Goal: Information Seeking & Learning: Learn about a topic

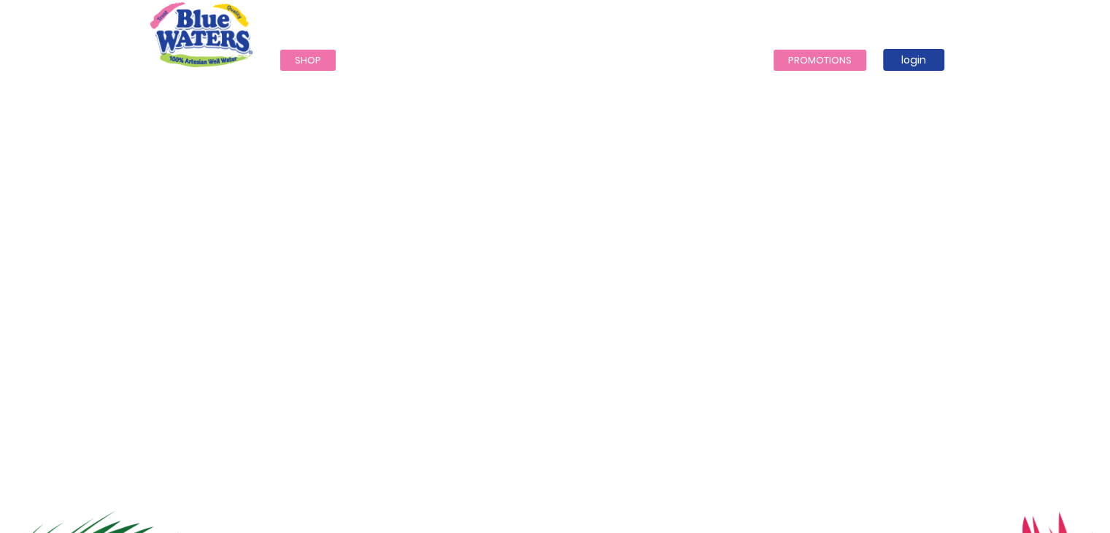
click at [546, 58] on link "Promotions" at bounding box center [819, 60] width 93 height 21
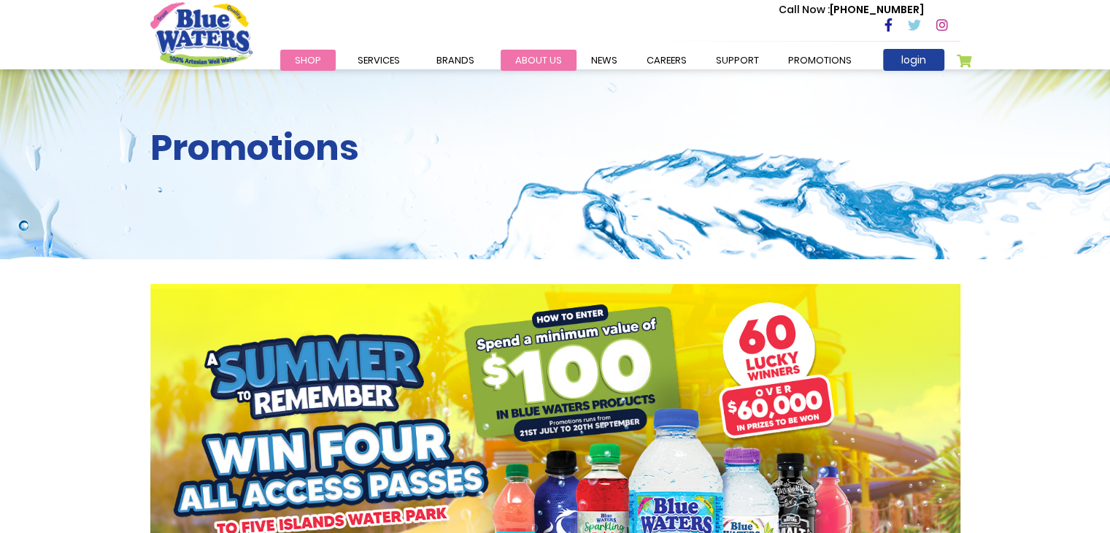
click at [520, 58] on link "about us" at bounding box center [539, 60] width 76 height 21
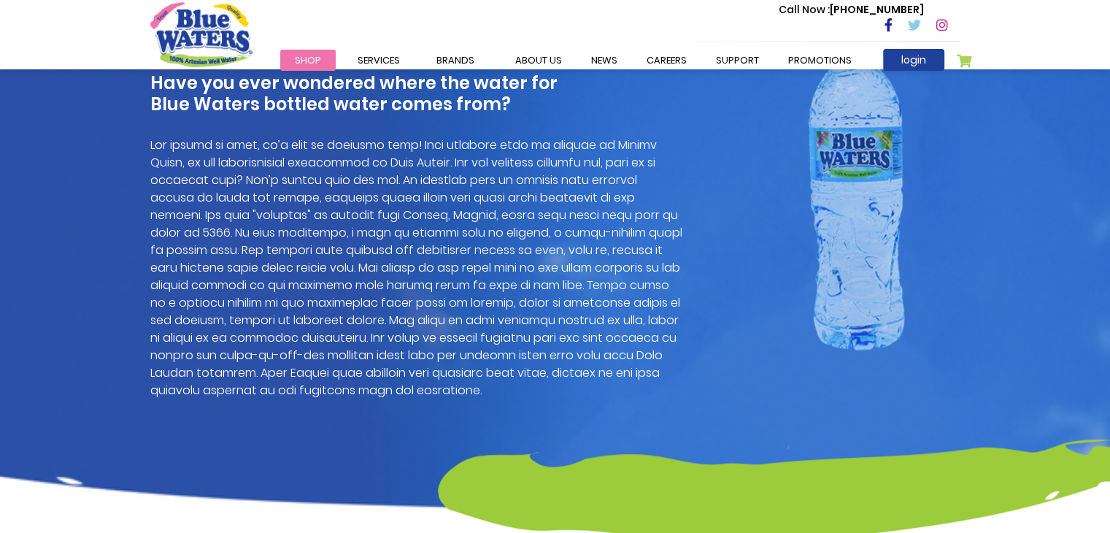
scroll to position [1095, 0]
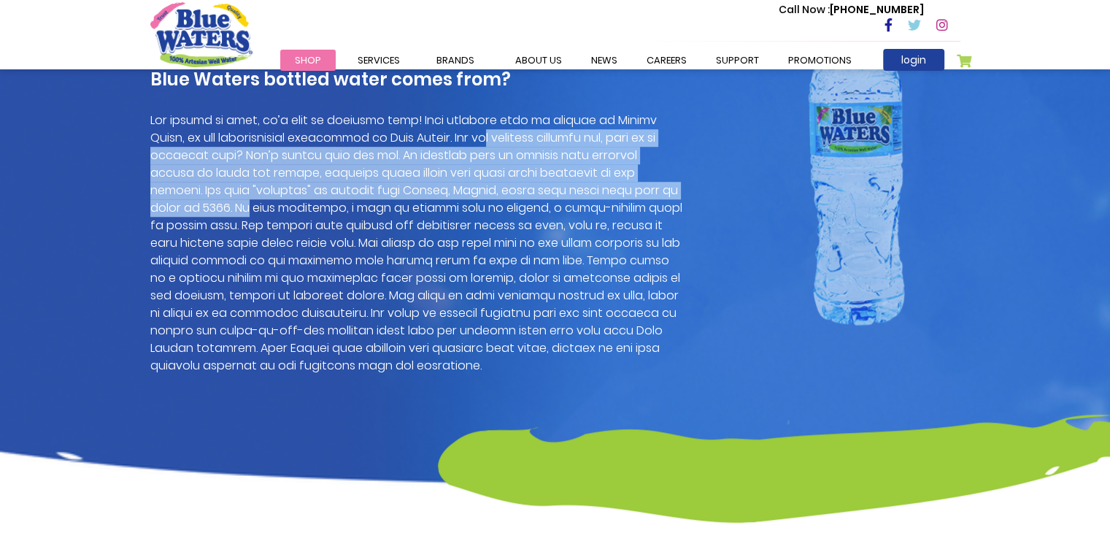
drag, startPoint x: 437, startPoint y: 143, endPoint x: 679, endPoint y: 185, distance: 245.9
click at [679, 185] on p at bounding box center [416, 243] width 533 height 263
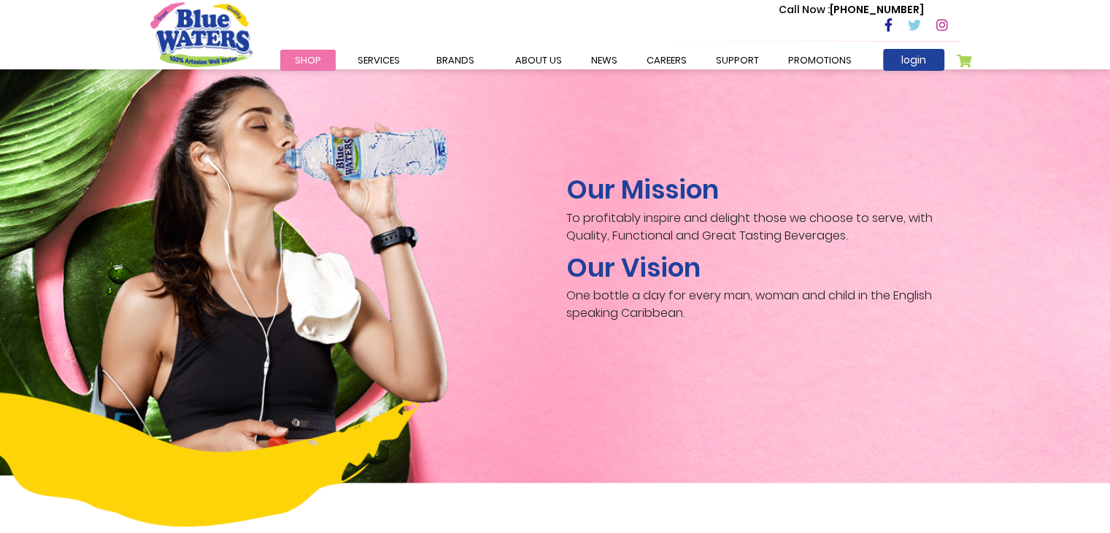
scroll to position [2189, 0]
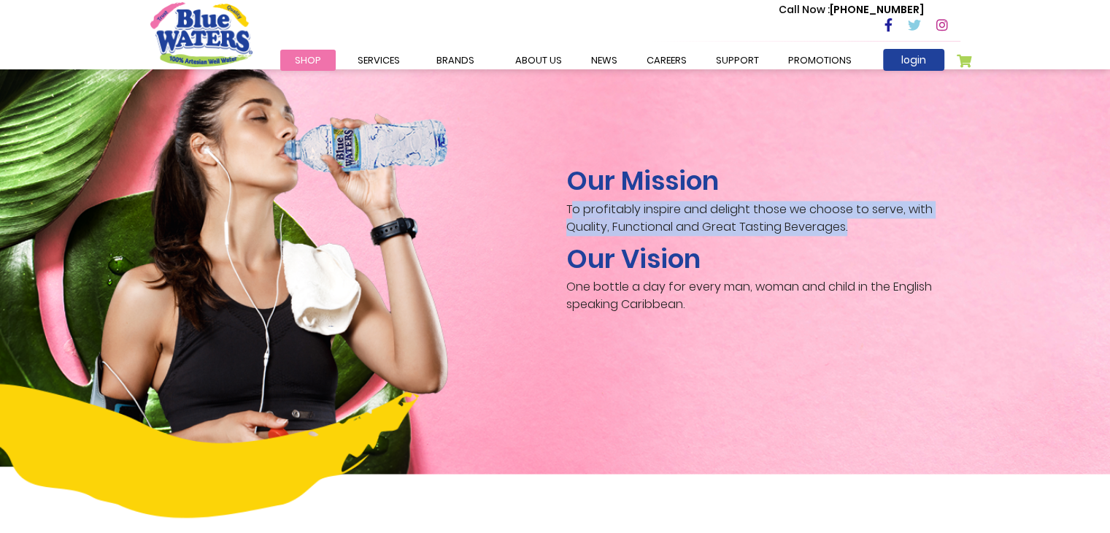
drag, startPoint x: 571, startPoint y: 190, endPoint x: 953, endPoint y: 203, distance: 382.6
click at [953, 203] on p "To profitably inspire and delight those we choose to serve, with Quality, Funct…" at bounding box center [763, 218] width 394 height 35
click at [689, 202] on p "To profitably inspire and delight those we choose to serve, with Quality, Funct…" at bounding box center [763, 218] width 394 height 35
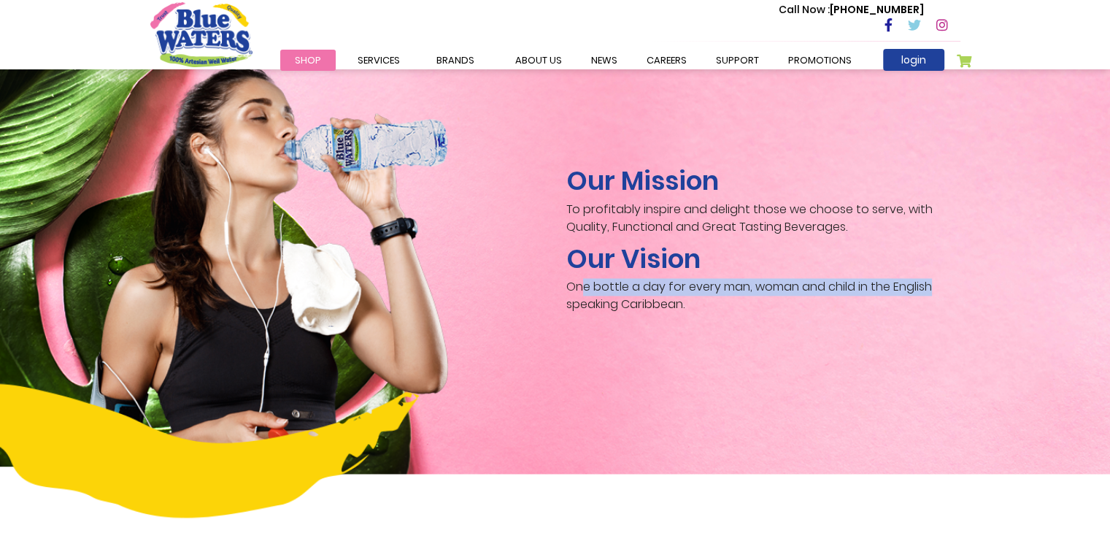
drag, startPoint x: 581, startPoint y: 272, endPoint x: 976, endPoint y: 267, distance: 394.8
click at [976, 267] on div "Our Mission To profitably inspire and delight those we choose to serve, with Qu…" at bounding box center [555, 250] width 1110 height 445
click at [688, 280] on p "One bottle a day for every man, woman and child in the English speaking Caribbe…" at bounding box center [763, 295] width 394 height 35
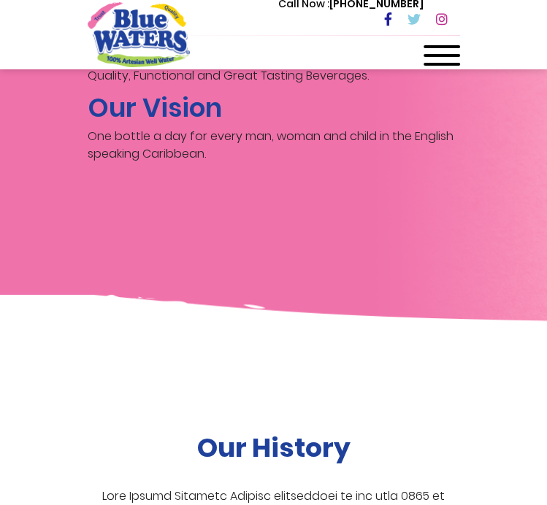
scroll to position [2992, 0]
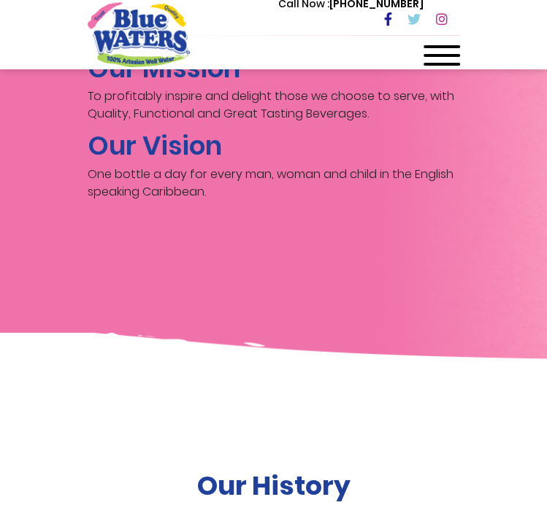
click at [172, 234] on div "Our Mission To profitably inspire and delight those we choose to serve, with Qu…" at bounding box center [273, 138] width 547 height 445
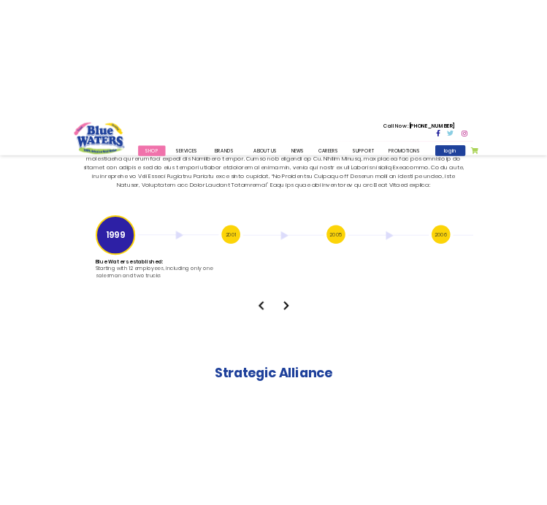
scroll to position [2856, 0]
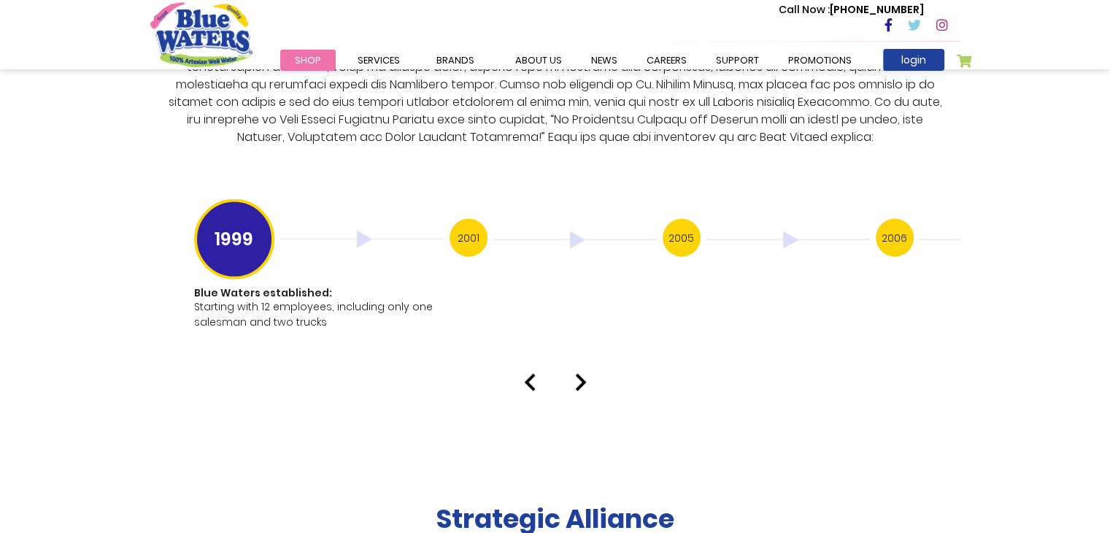
click at [575, 374] on img at bounding box center [581, 383] width 12 height 18
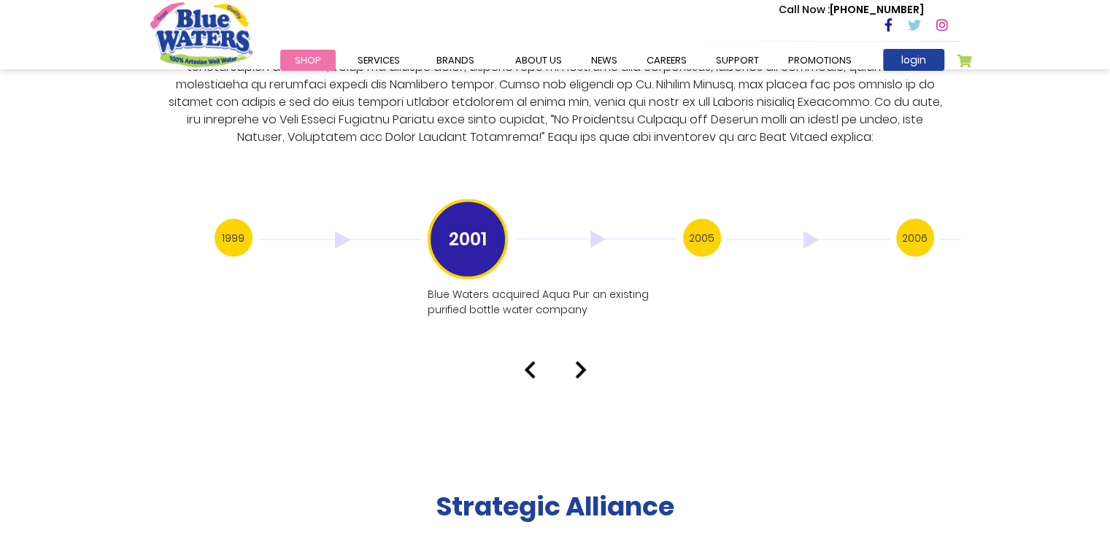
click at [530, 361] on img at bounding box center [530, 370] width 12 height 18
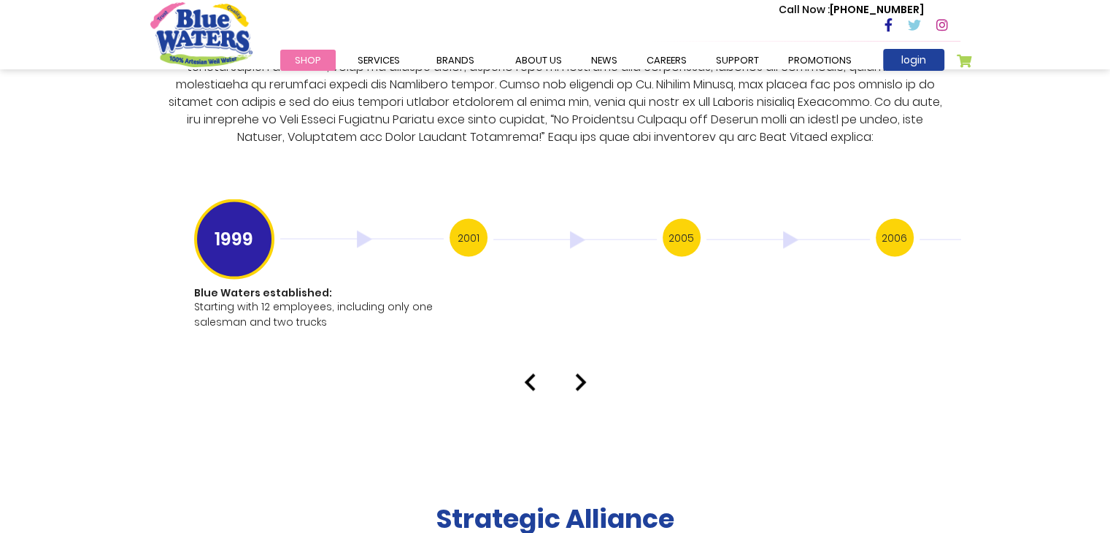
click at [576, 374] on img at bounding box center [581, 383] width 12 height 18
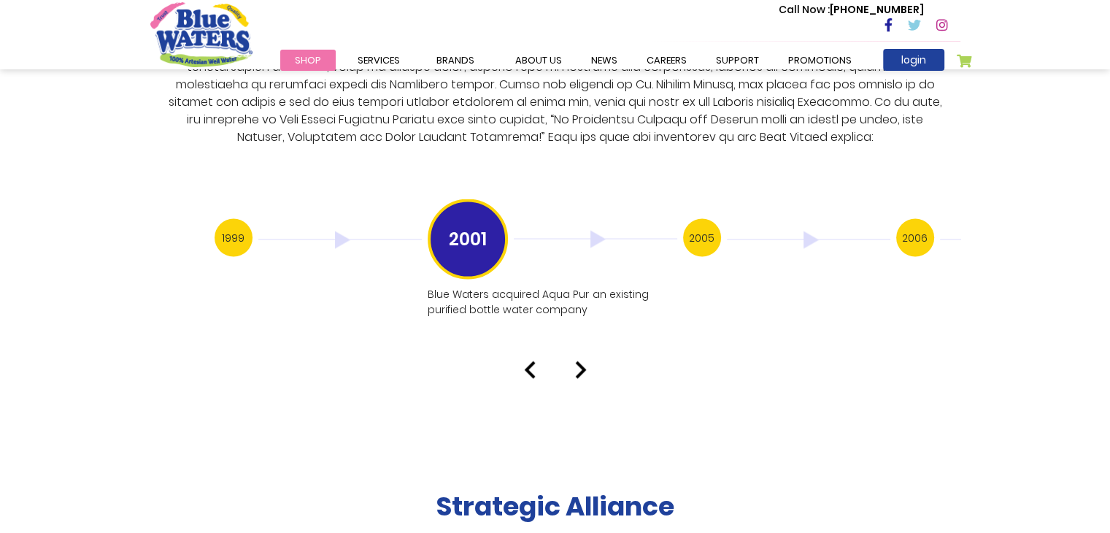
click at [578, 361] on img at bounding box center [581, 370] width 12 height 18
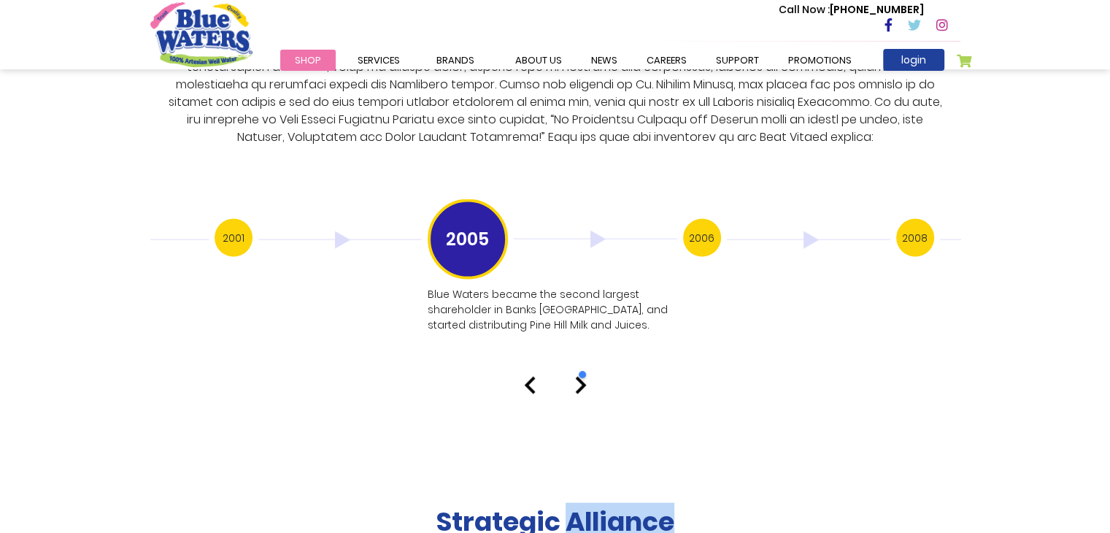
click at [578, 364] on div at bounding box center [657, 374] width 163 height 29
click at [580, 371] on div at bounding box center [659, 374] width 161 height 29
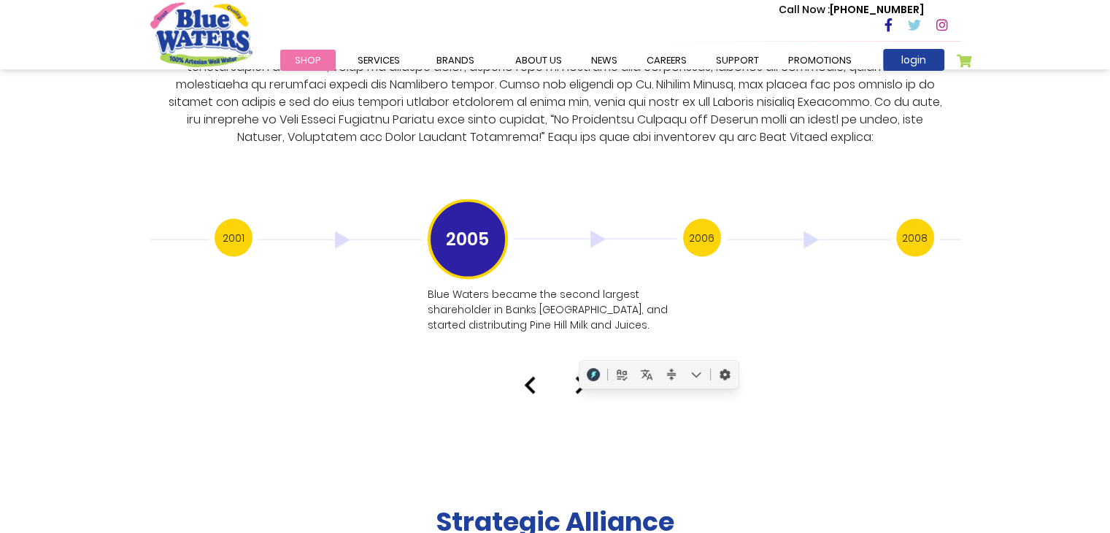
click at [552, 377] on div at bounding box center [555, 386] width 832 height 18
click at [578, 377] on img at bounding box center [581, 386] width 12 height 18
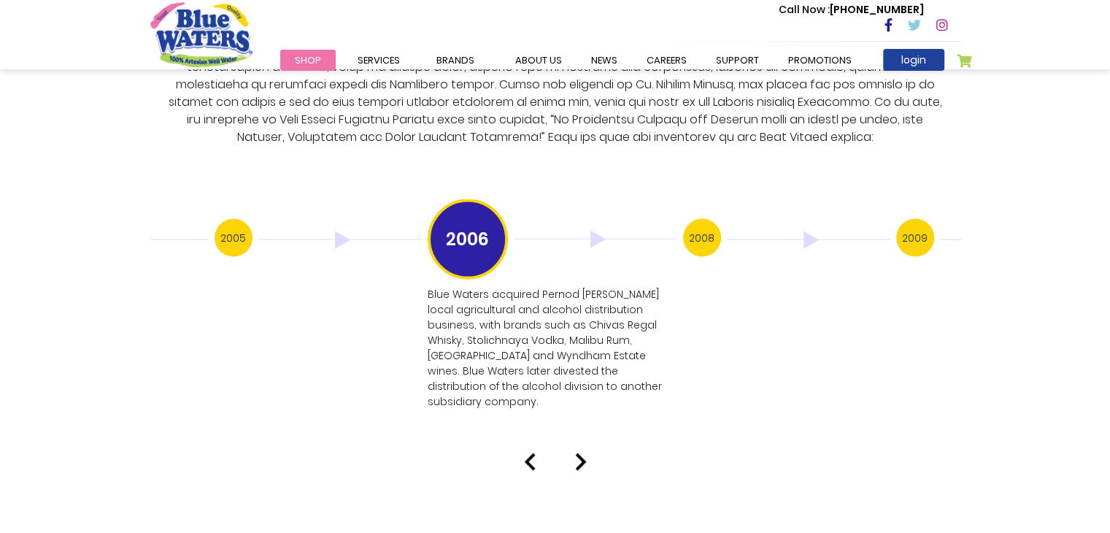
click at [582, 453] on img at bounding box center [581, 462] width 12 height 18
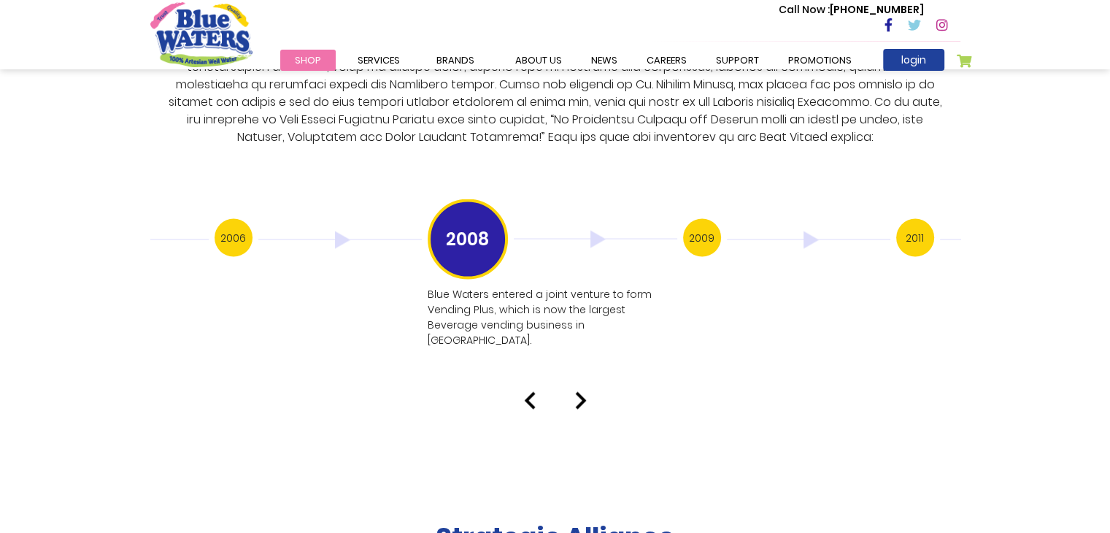
click at [582, 392] on img at bounding box center [581, 401] width 12 height 18
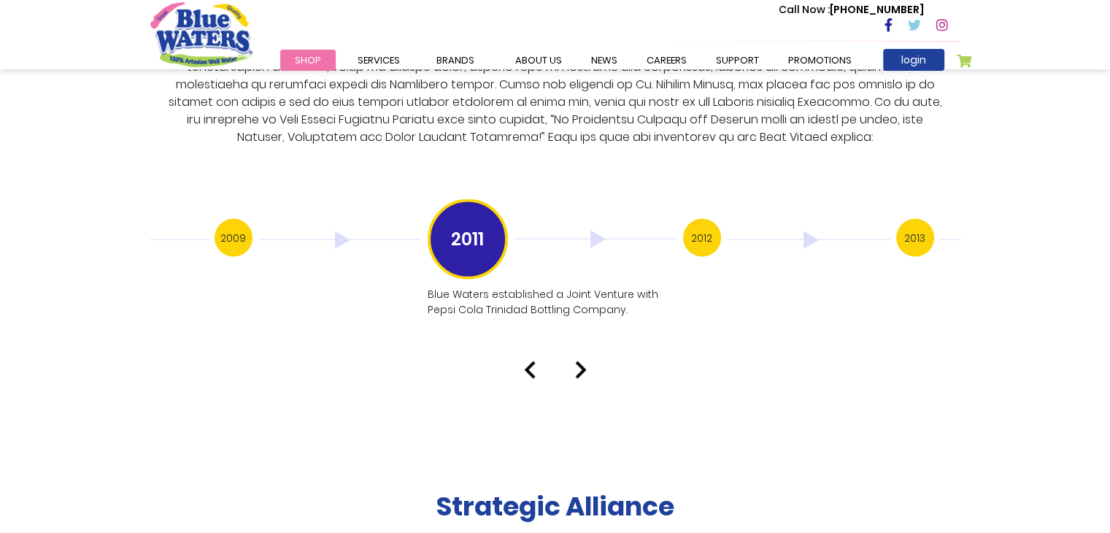
click at [580, 361] on img at bounding box center [581, 370] width 12 height 18
click at [579, 361] on img at bounding box center [581, 370] width 12 height 18
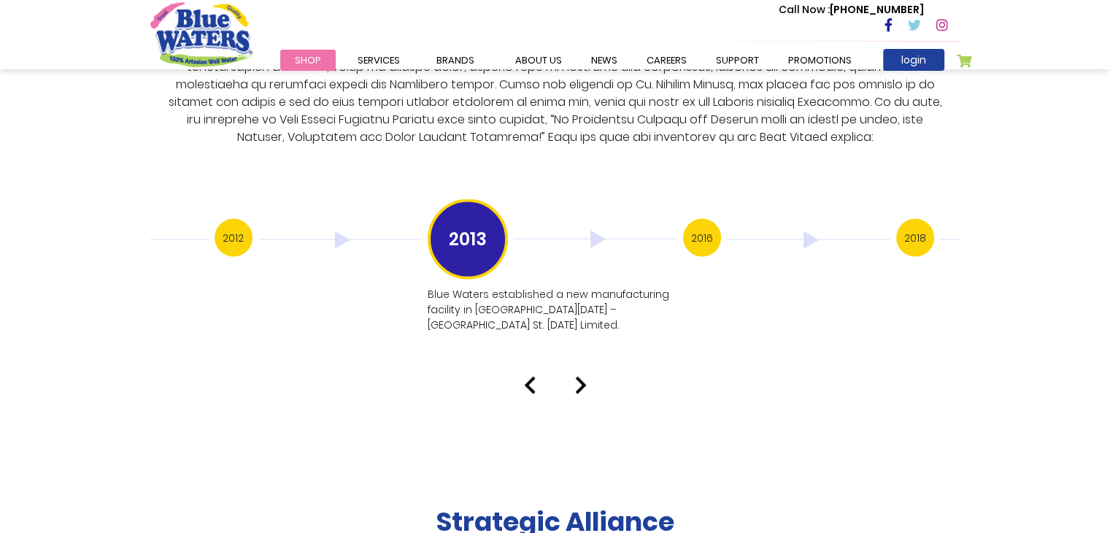
click at [577, 377] on img at bounding box center [581, 386] width 12 height 18
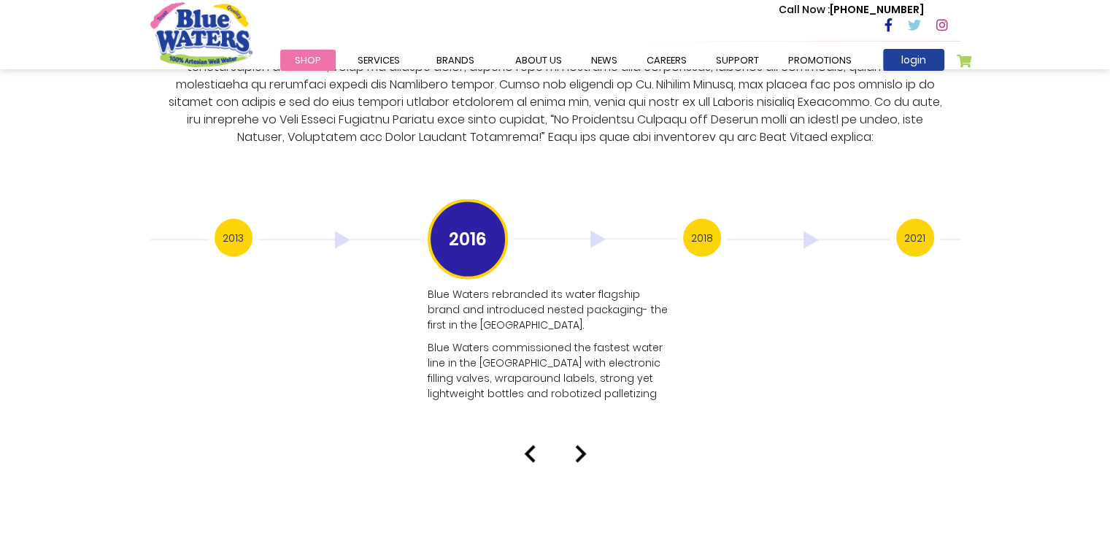
click at [584, 445] on img at bounding box center [581, 454] width 12 height 18
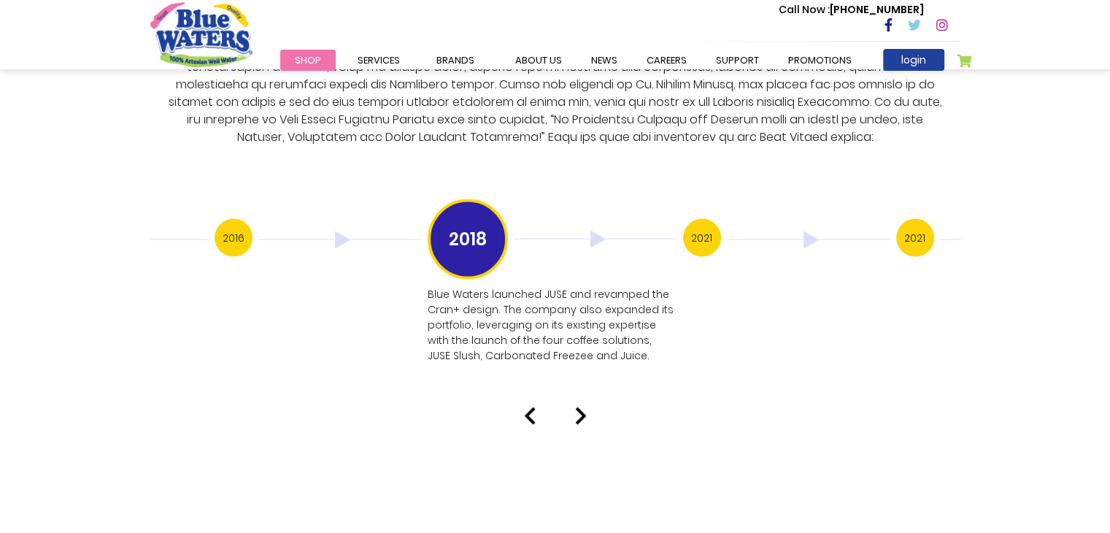
click at [925, 219] on h3 "2021" at bounding box center [915, 238] width 38 height 38
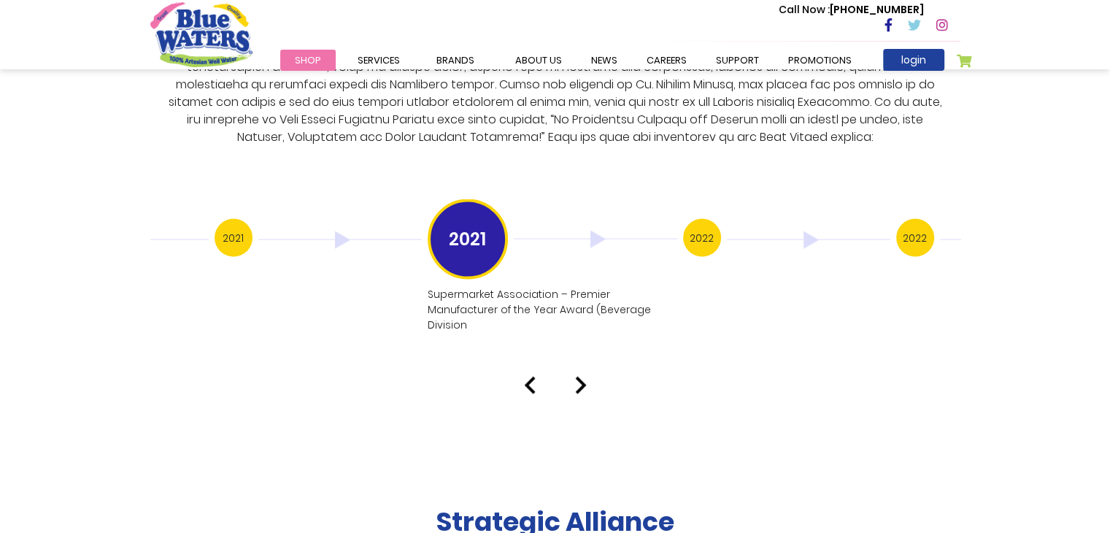
click at [917, 219] on h3 "2022" at bounding box center [915, 238] width 38 height 38
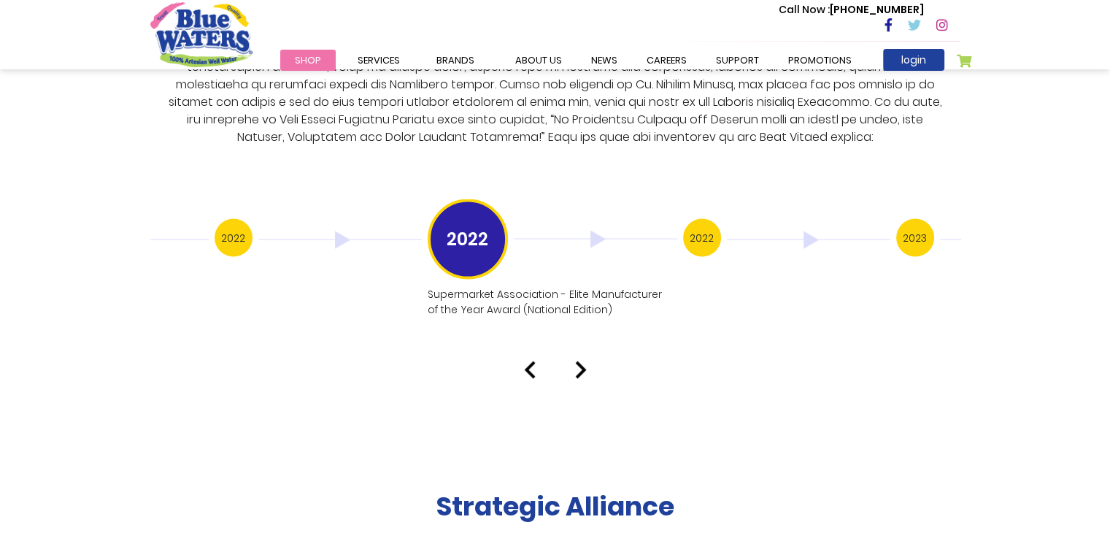
click at [917, 219] on h3 "2023" at bounding box center [915, 238] width 38 height 38
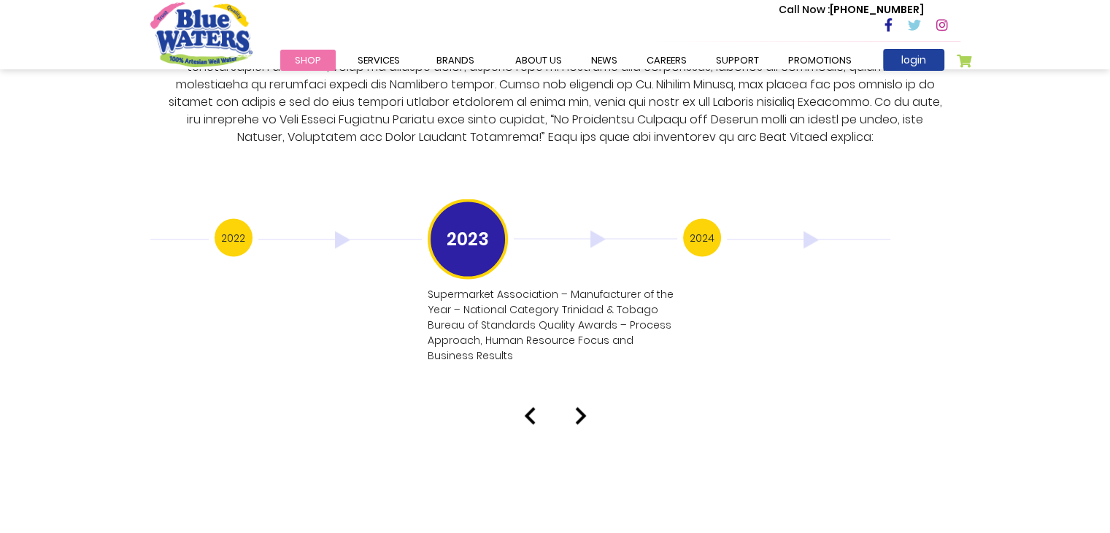
click at [710, 223] on h3 "2024" at bounding box center [702, 238] width 38 height 38
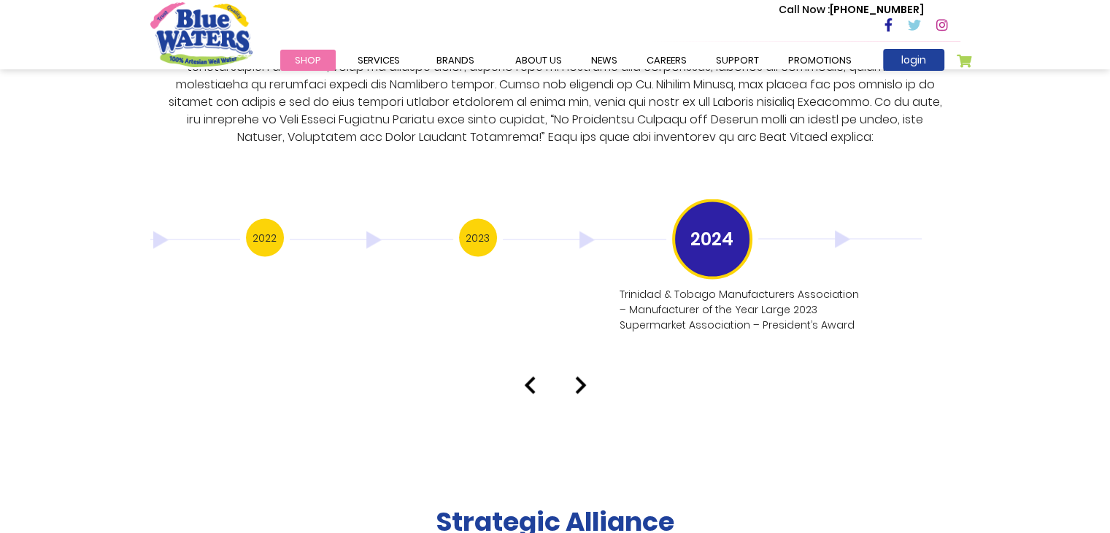
drag, startPoint x: 376, startPoint y: 277, endPoint x: 554, endPoint y: 321, distance: 183.5
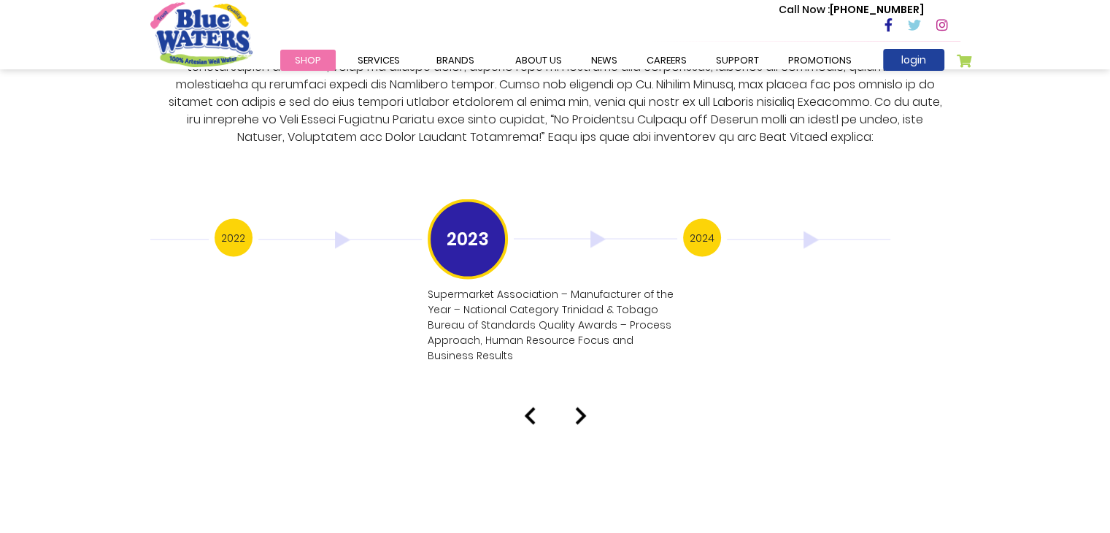
click at [689, 219] on h3 "2024" at bounding box center [702, 238] width 38 height 38
click at [711, 227] on h3 "2024" at bounding box center [702, 238] width 38 height 38
click at [700, 220] on h3 "2024" at bounding box center [702, 238] width 38 height 38
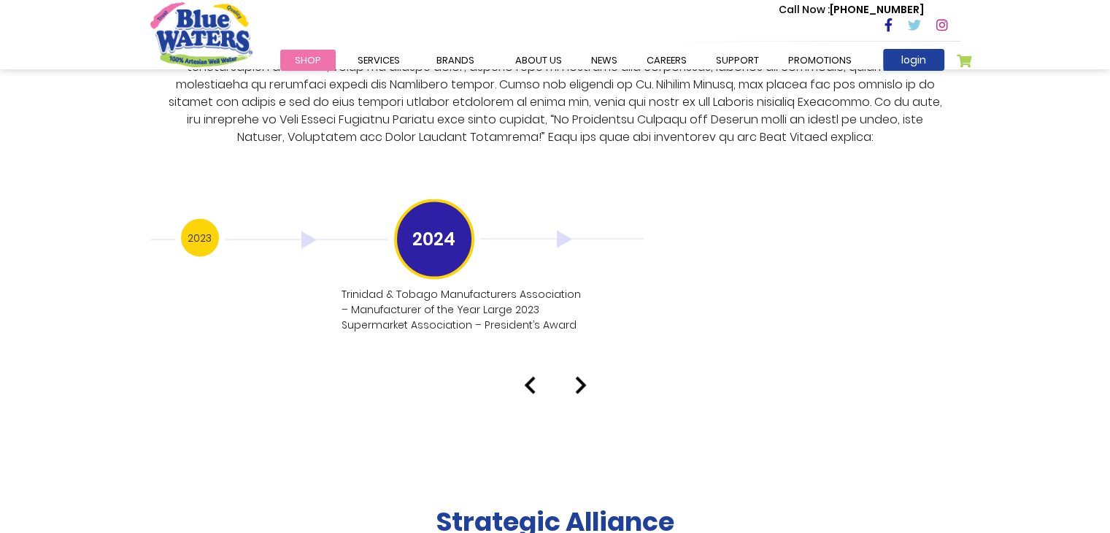
drag, startPoint x: 603, startPoint y: 313, endPoint x: 508, endPoint y: 307, distance: 95.8
click at [508, 307] on p "Trinidad & Tobago Manufacturers Association – Manufacturer of the Year Large 20…" at bounding box center [465, 310] width 247 height 46
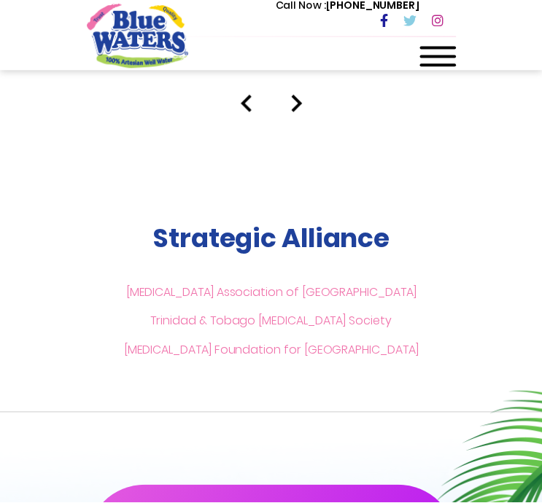
scroll to position [3878, 0]
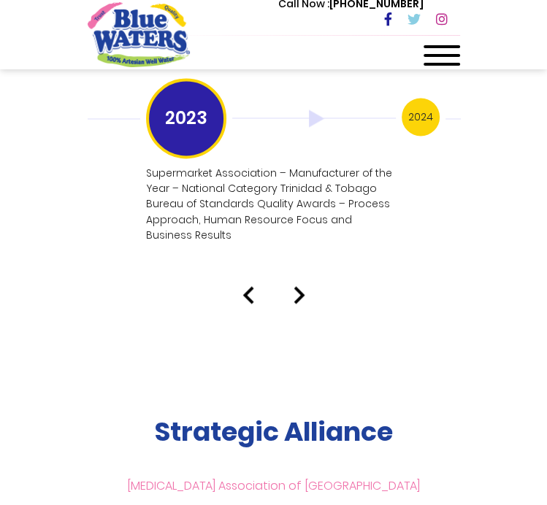
click at [412, 104] on h3 "2024" at bounding box center [420, 117] width 38 height 38
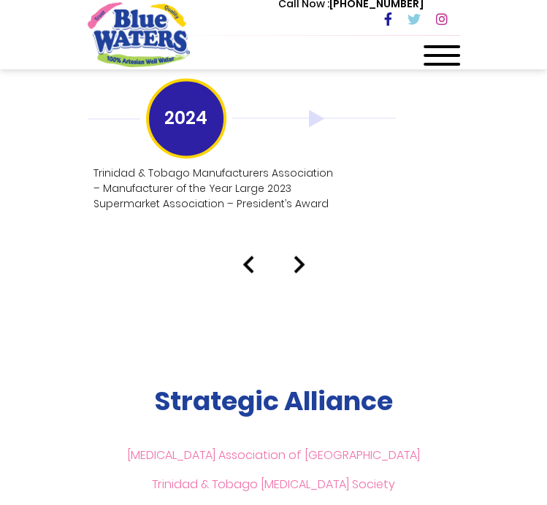
drag, startPoint x: 365, startPoint y: 200, endPoint x: 360, endPoint y: 123, distance: 76.7
click at [365, 200] on div "2024 Trinidad & Tobago Manufacturers Association – Manufacturer of the Year Lar…" at bounding box center [273, 148] width 255 height 141
